Goal: Ask a question

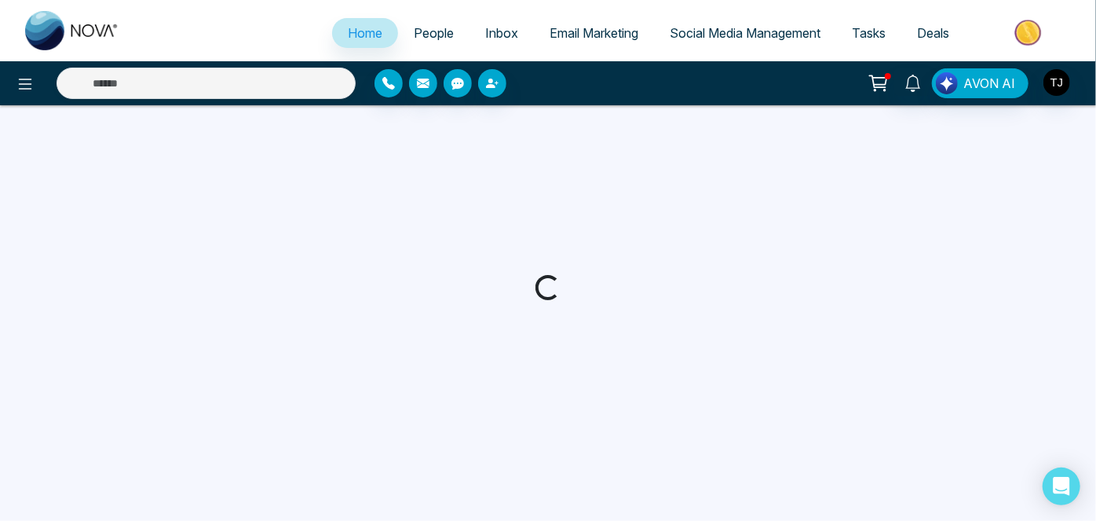
select select "*"
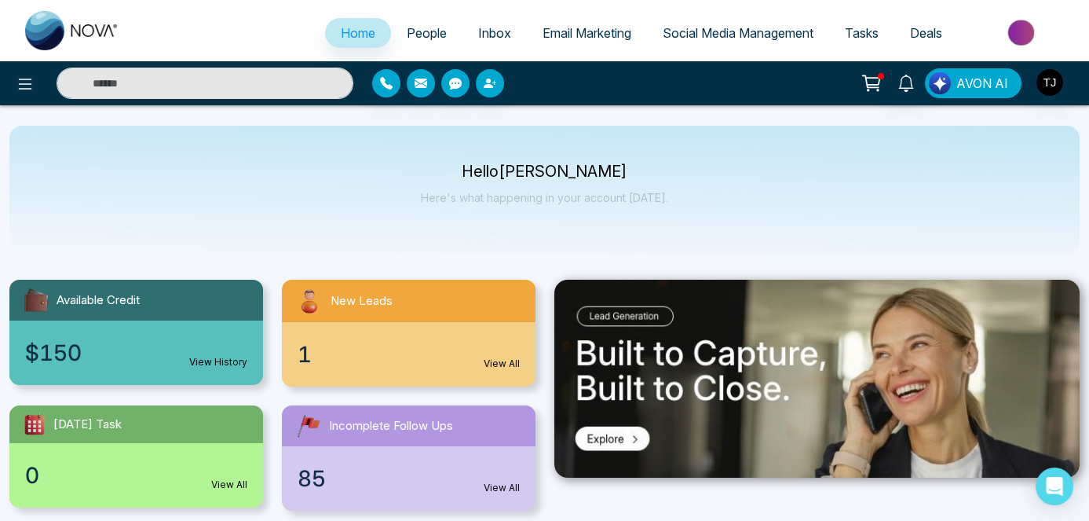
click at [1000, 91] on span "AVON AI" at bounding box center [982, 83] width 52 height 19
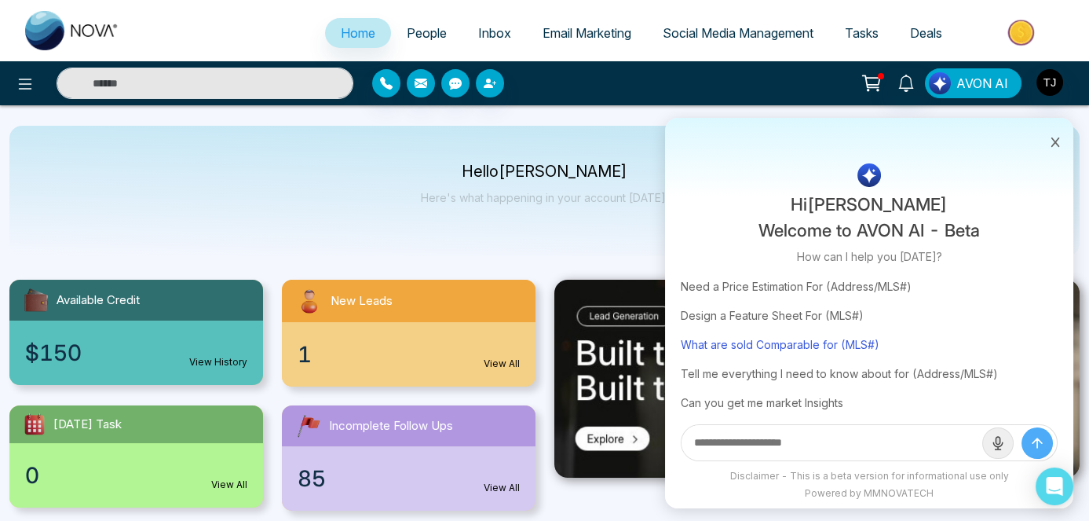
scroll to position [63, 0]
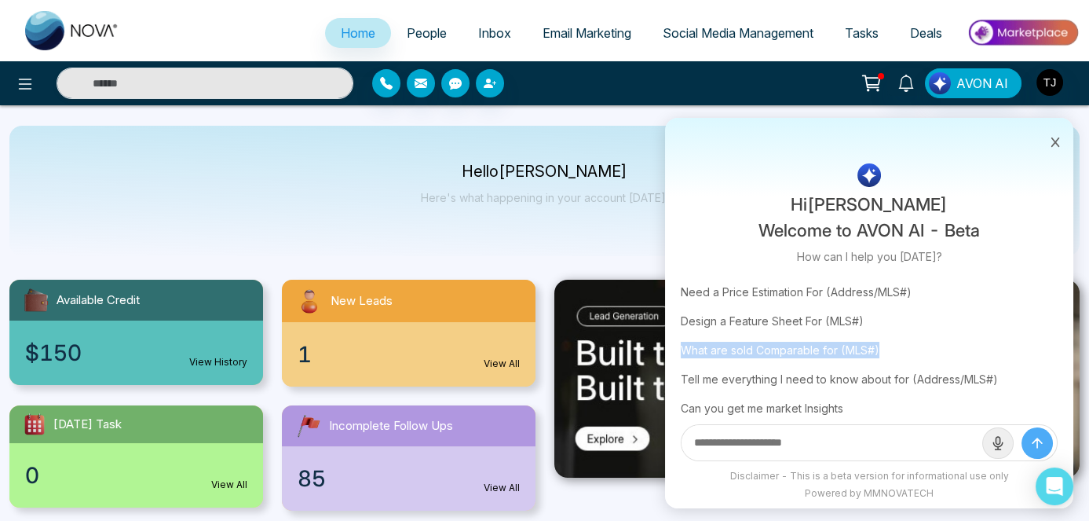
copy div "What are sold Comparable for (MLS#)"
drag, startPoint x: 677, startPoint y: 344, endPoint x: 887, endPoint y: 346, distance: 210.4
click at [887, 346] on div "Trending Questions Create a Just Listed Post For (MLS#) Need a Price Estimation…" at bounding box center [869, 352] width 408 height 271
click at [852, 347] on div "What are sold Comparable for (MLS#)" at bounding box center [869, 349] width 377 height 29
type input "**********"
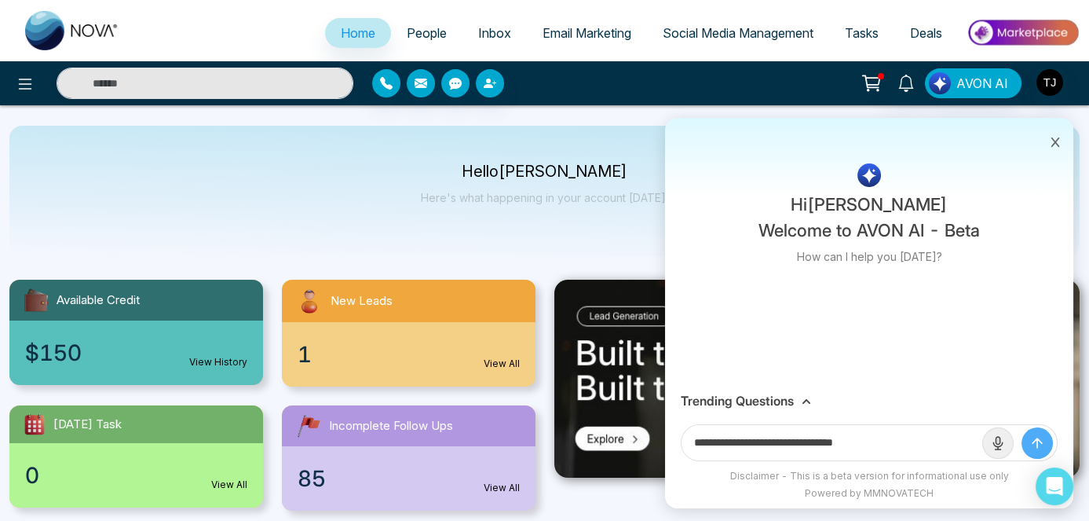
scroll to position [0, 0]
click at [799, 392] on div "Trending Questions" at bounding box center [869, 400] width 408 height 31
click at [799, 398] on div "Trending Questions" at bounding box center [869, 400] width 377 height 15
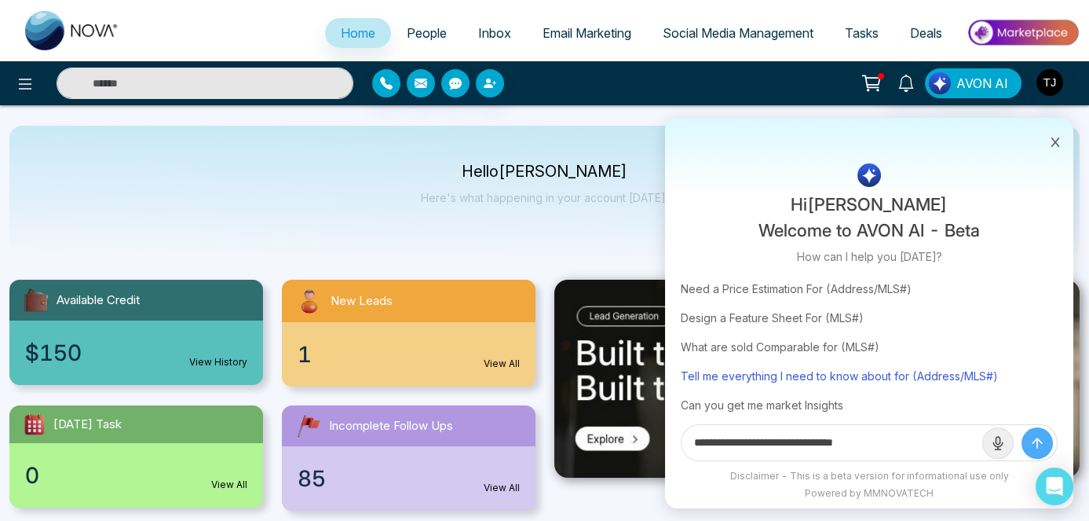
scroll to position [71, 0]
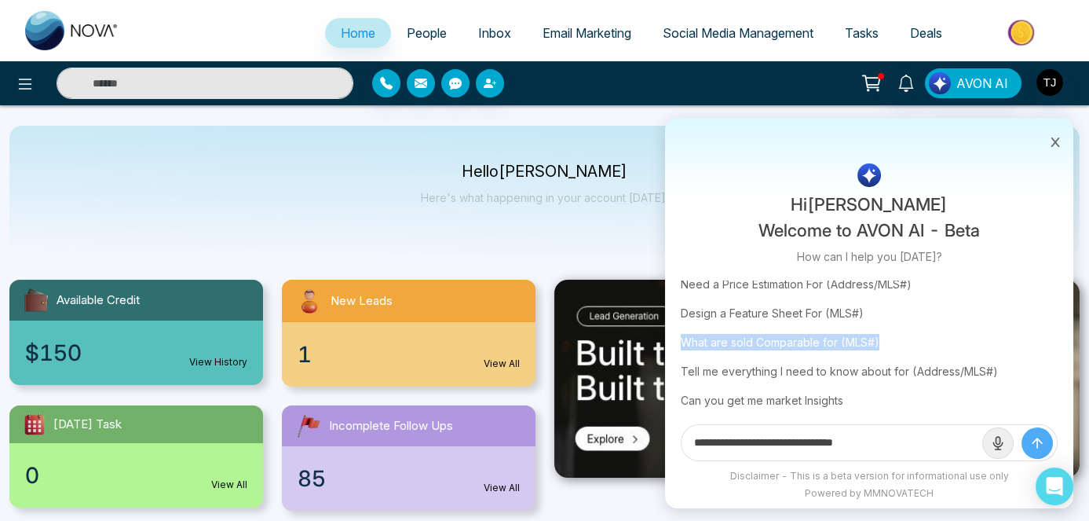
copy div "What are sold Comparable for (MLS#)"
drag, startPoint x: 674, startPoint y: 339, endPoint x: 883, endPoint y: 340, distance: 208.8
click at [883, 340] on div "Trending Questions Create a Just Listed Post For (MLS#) Need a Price Estimation…" at bounding box center [869, 345] width 408 height 271
